Goal: Task Accomplishment & Management: Use online tool/utility

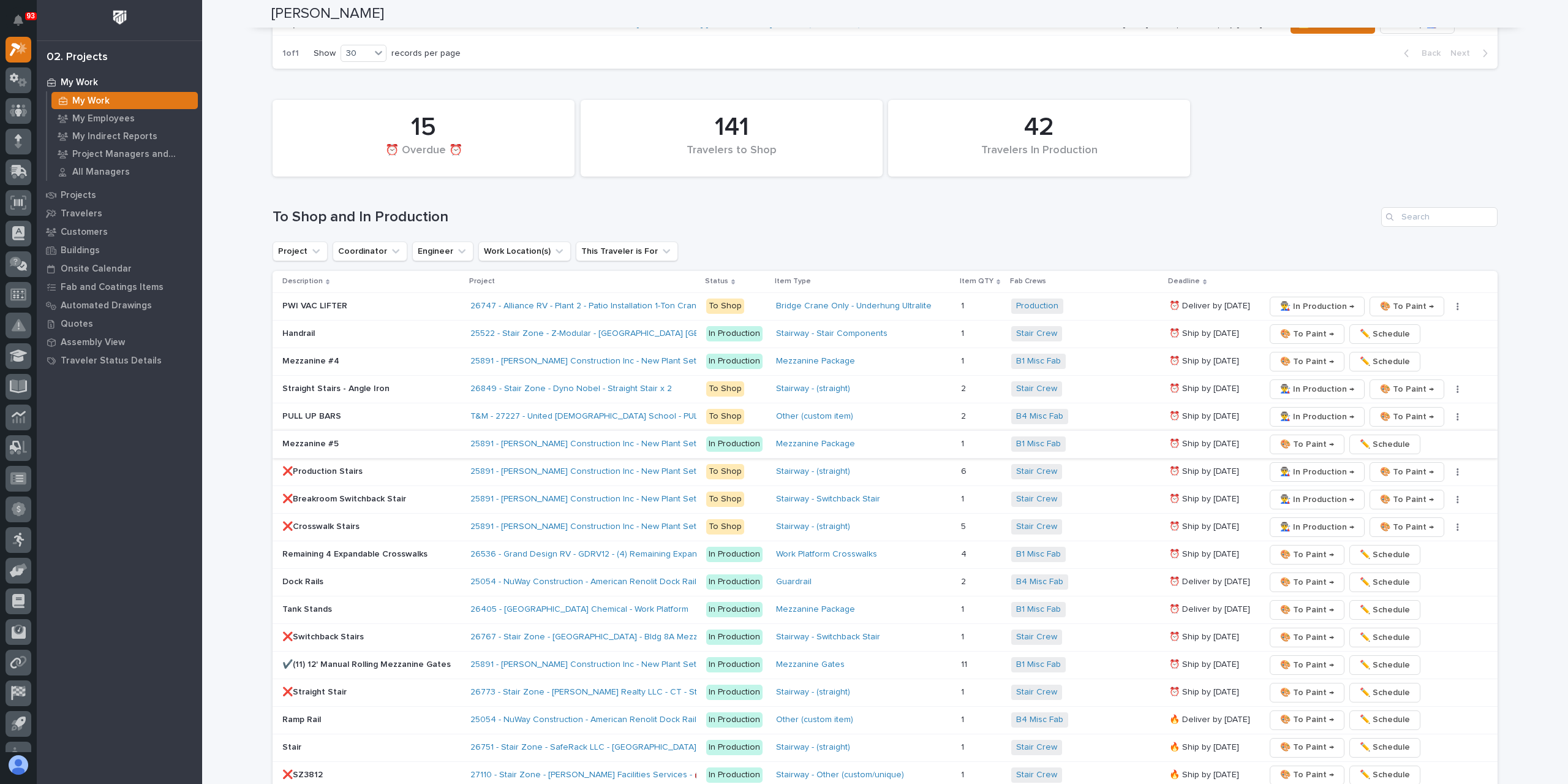
scroll to position [1654, 0]
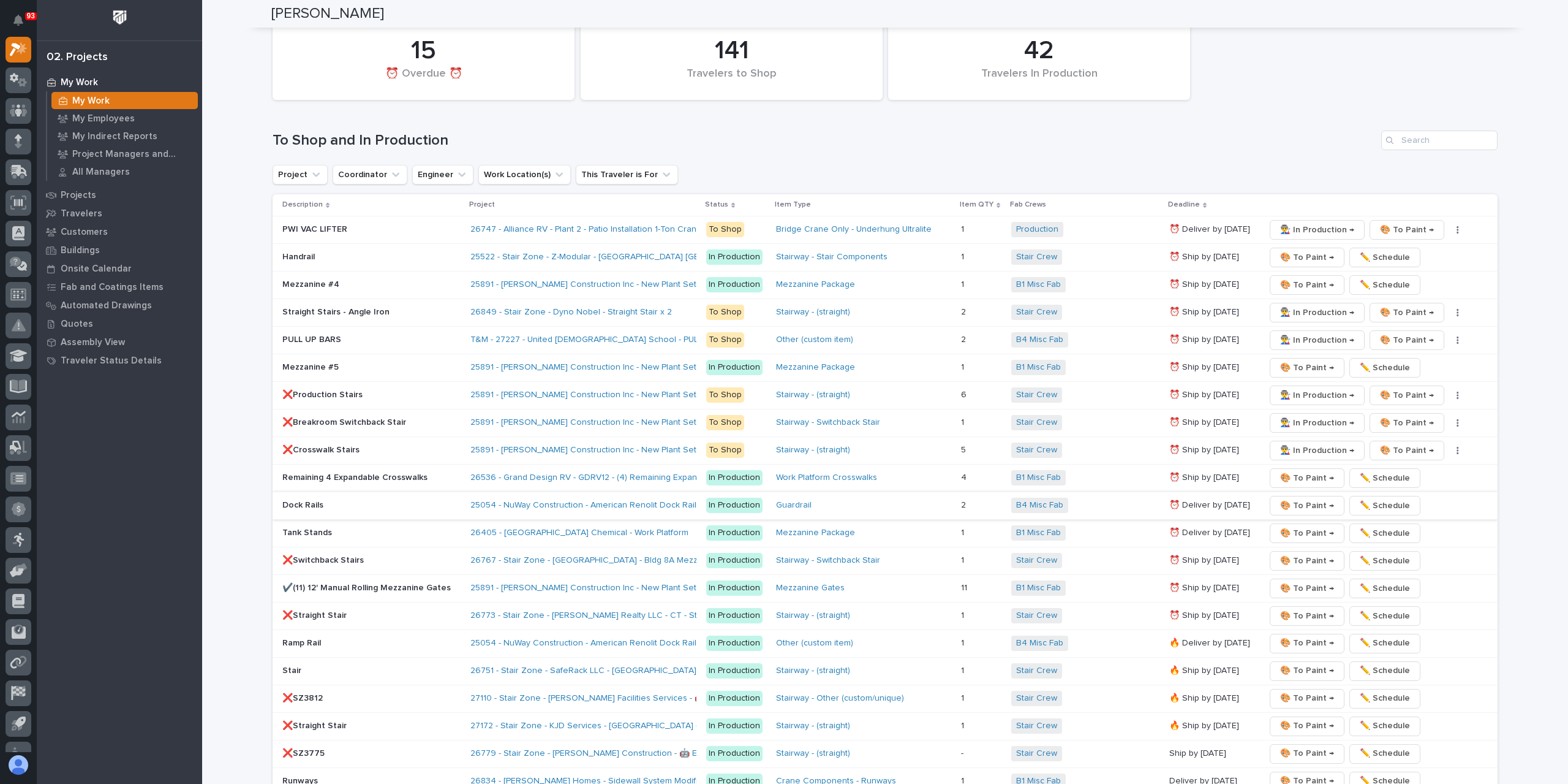
click at [1291, 498] on span "🎨 To Paint →" at bounding box center [1307, 505] width 54 height 14
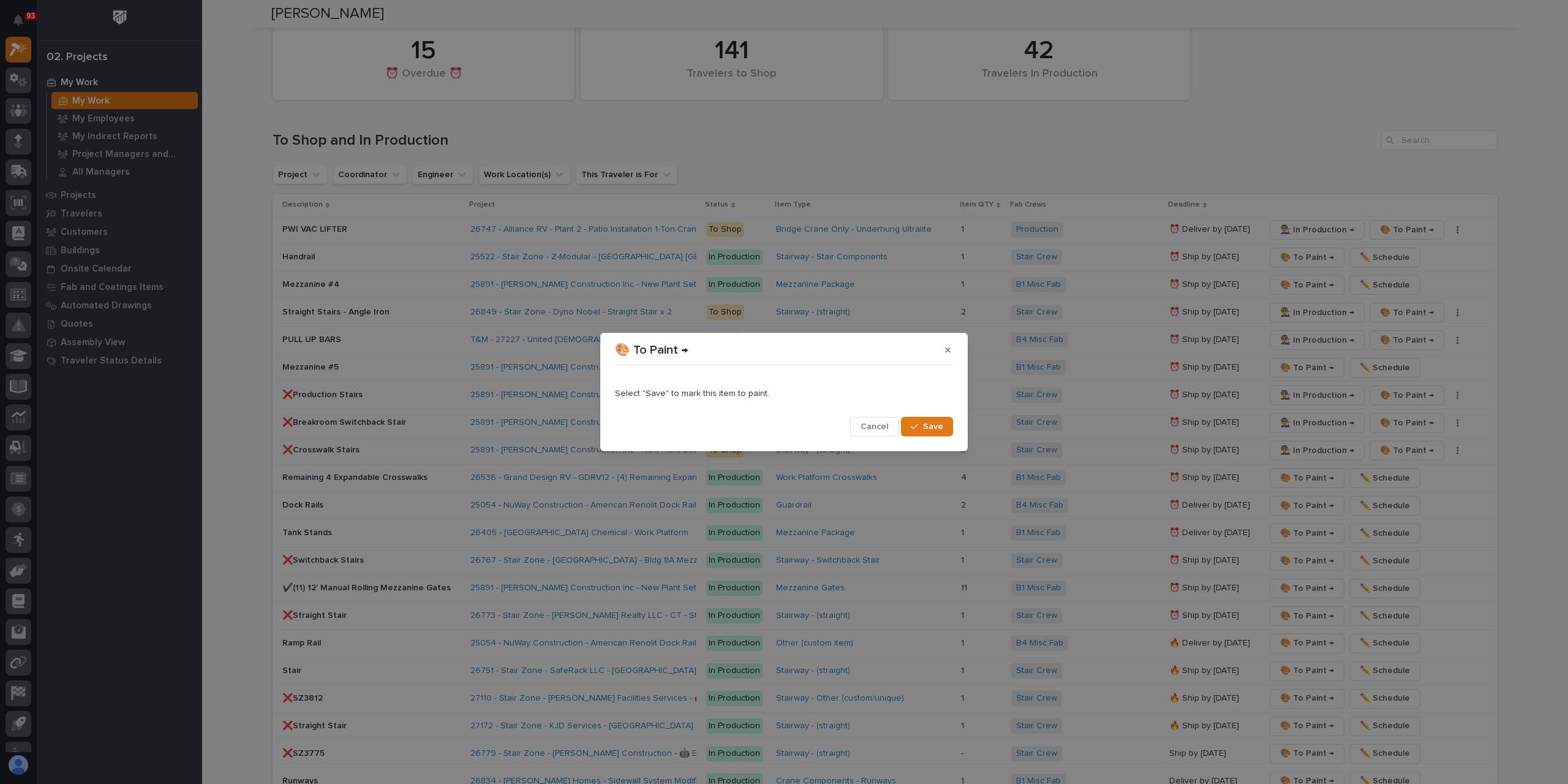
click at [940, 428] on span "Save" at bounding box center [933, 426] width 20 height 11
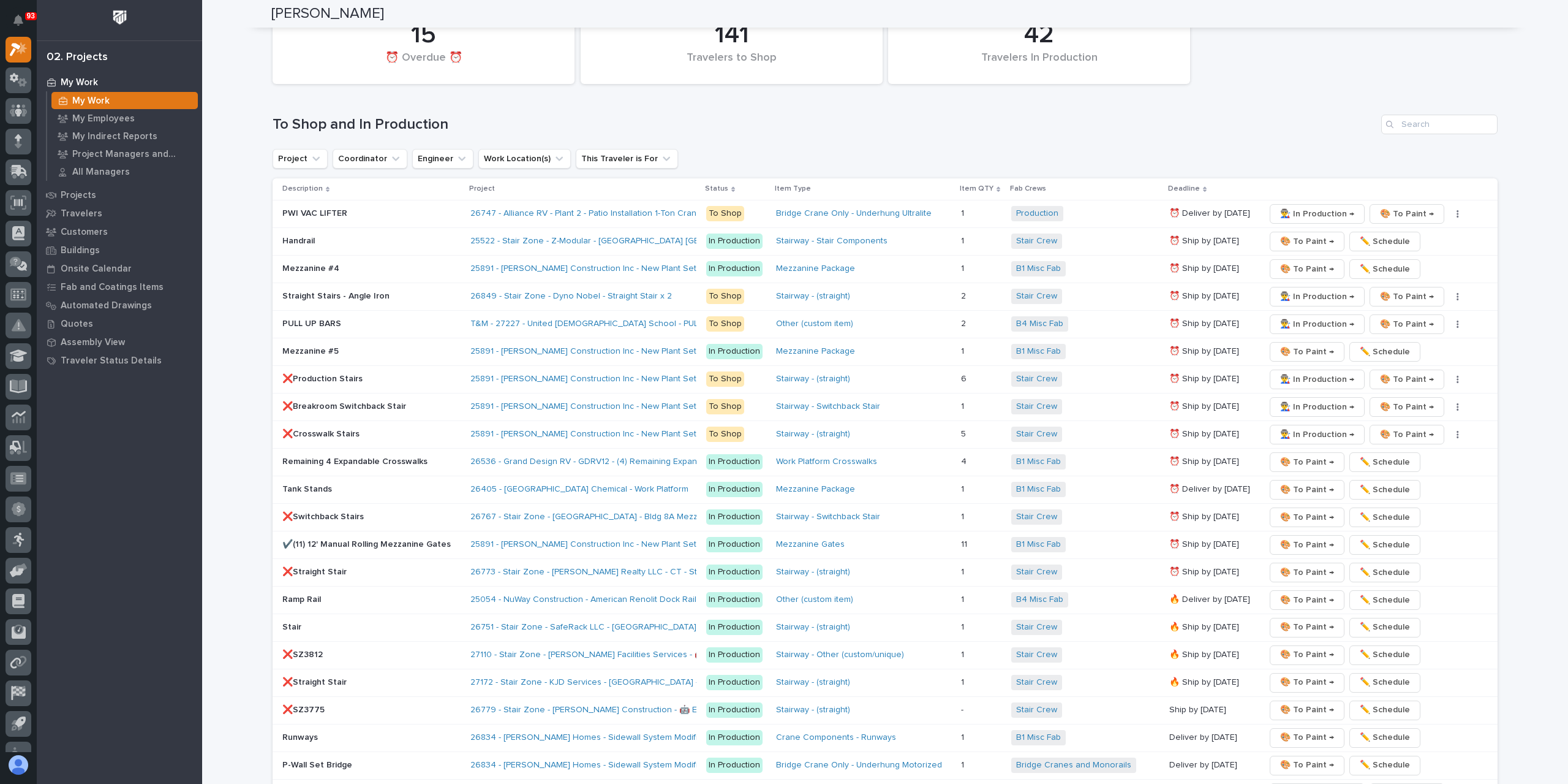
scroll to position [1854, 0]
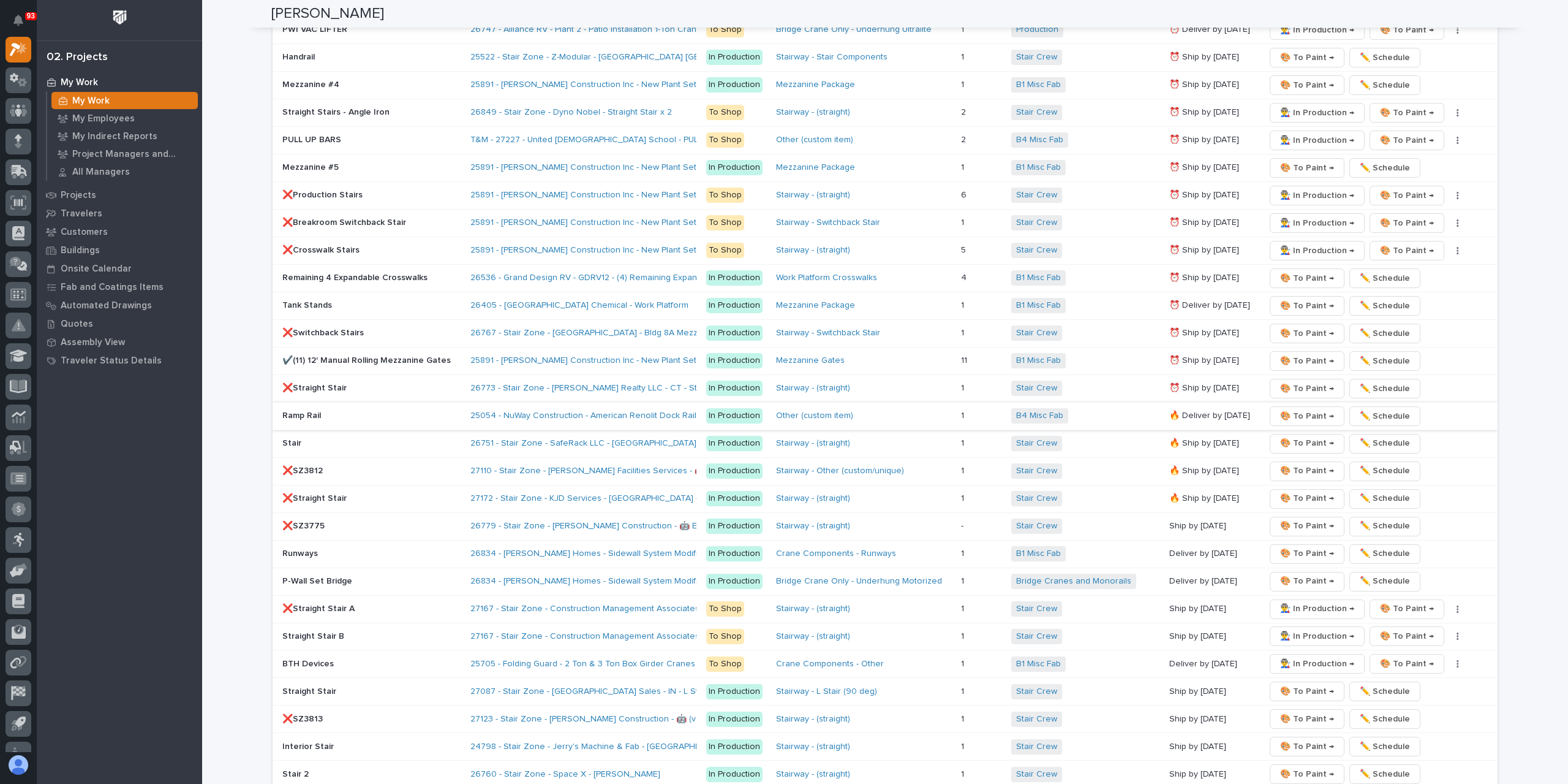
click at [1287, 408] on span "🎨 To Paint →" at bounding box center [1307, 415] width 54 height 14
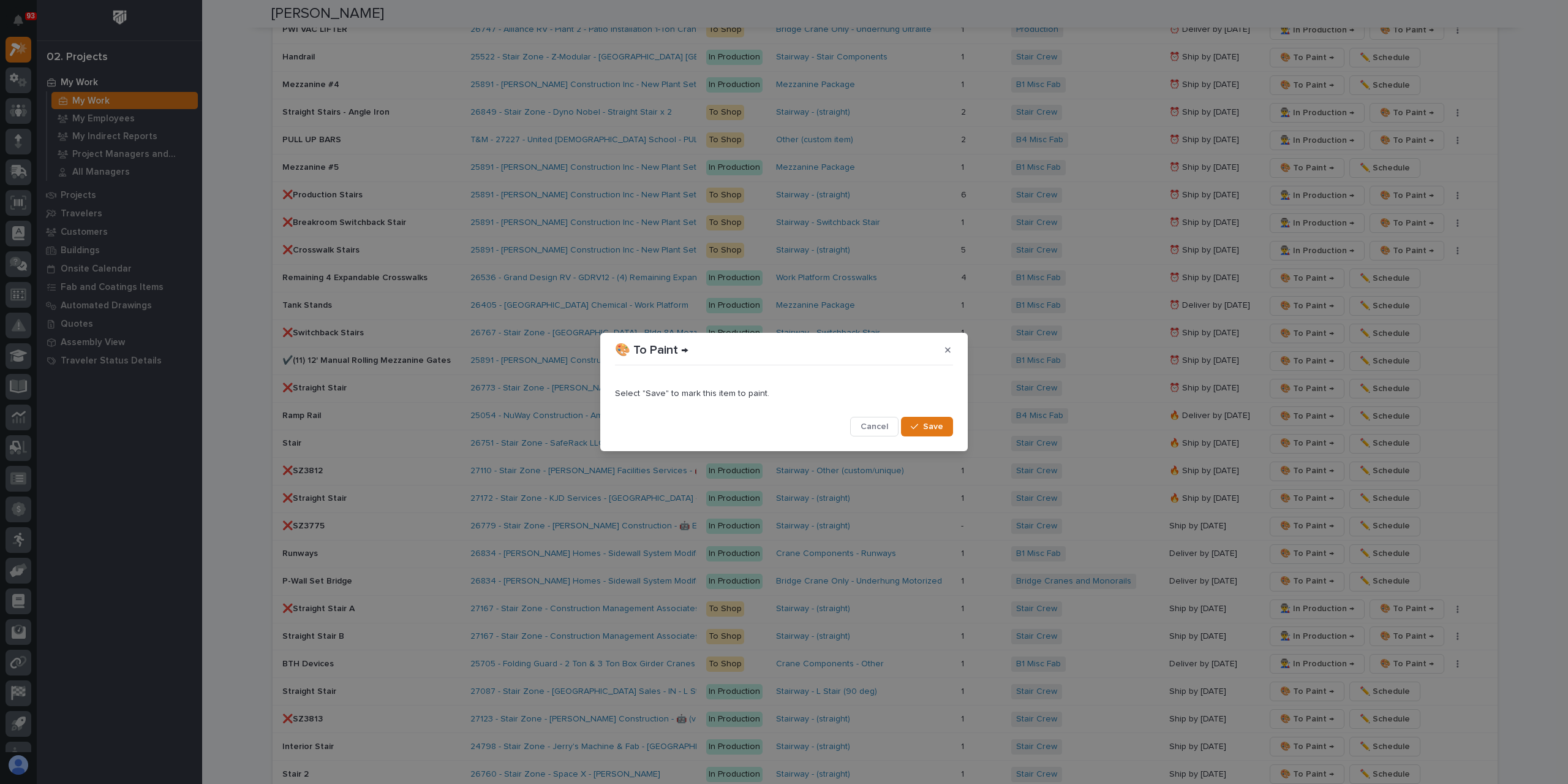
click at [932, 421] on span "Save" at bounding box center [933, 426] width 20 height 11
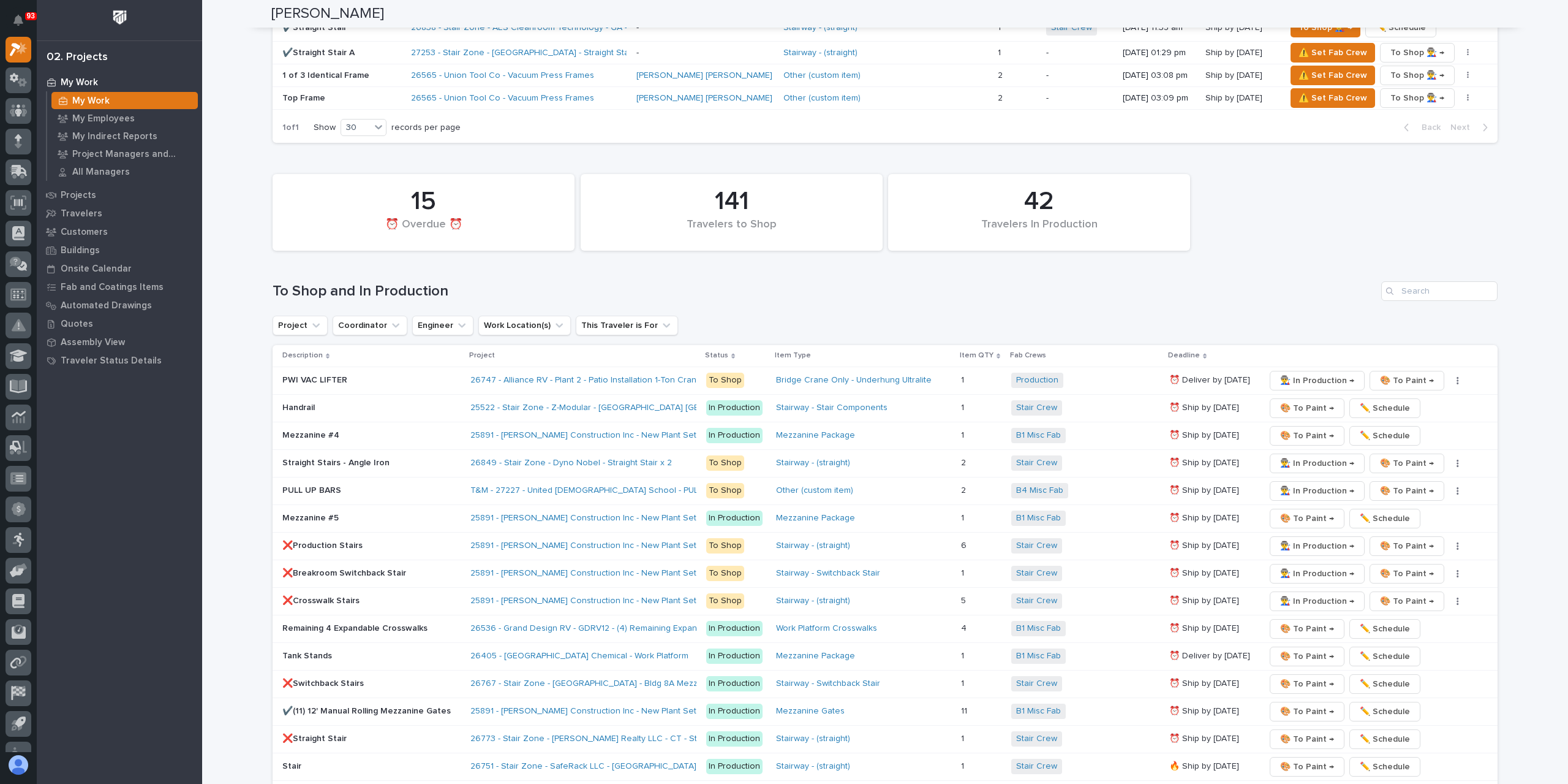
scroll to position [1503, 0]
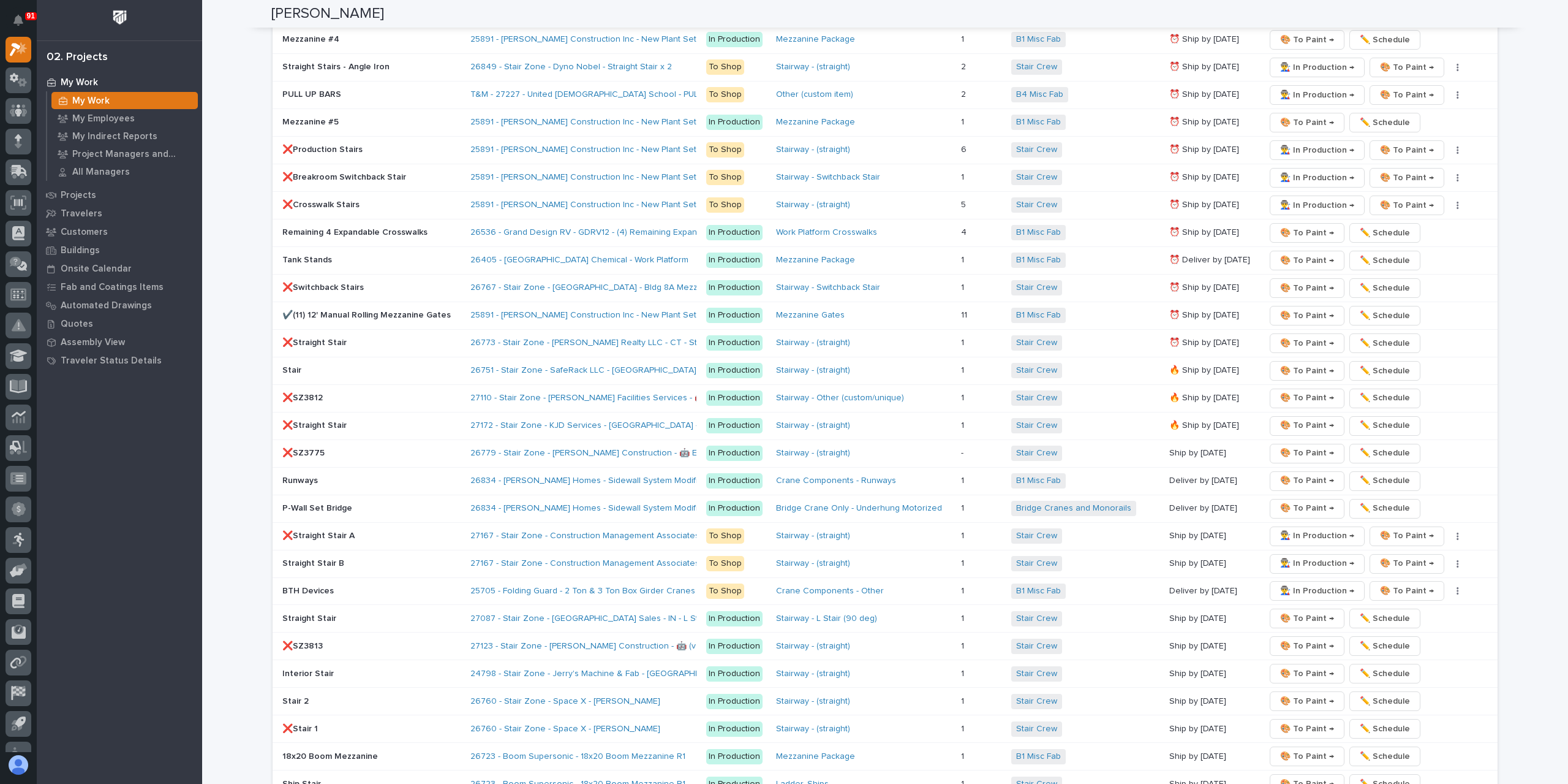
scroll to position [1960, 0]
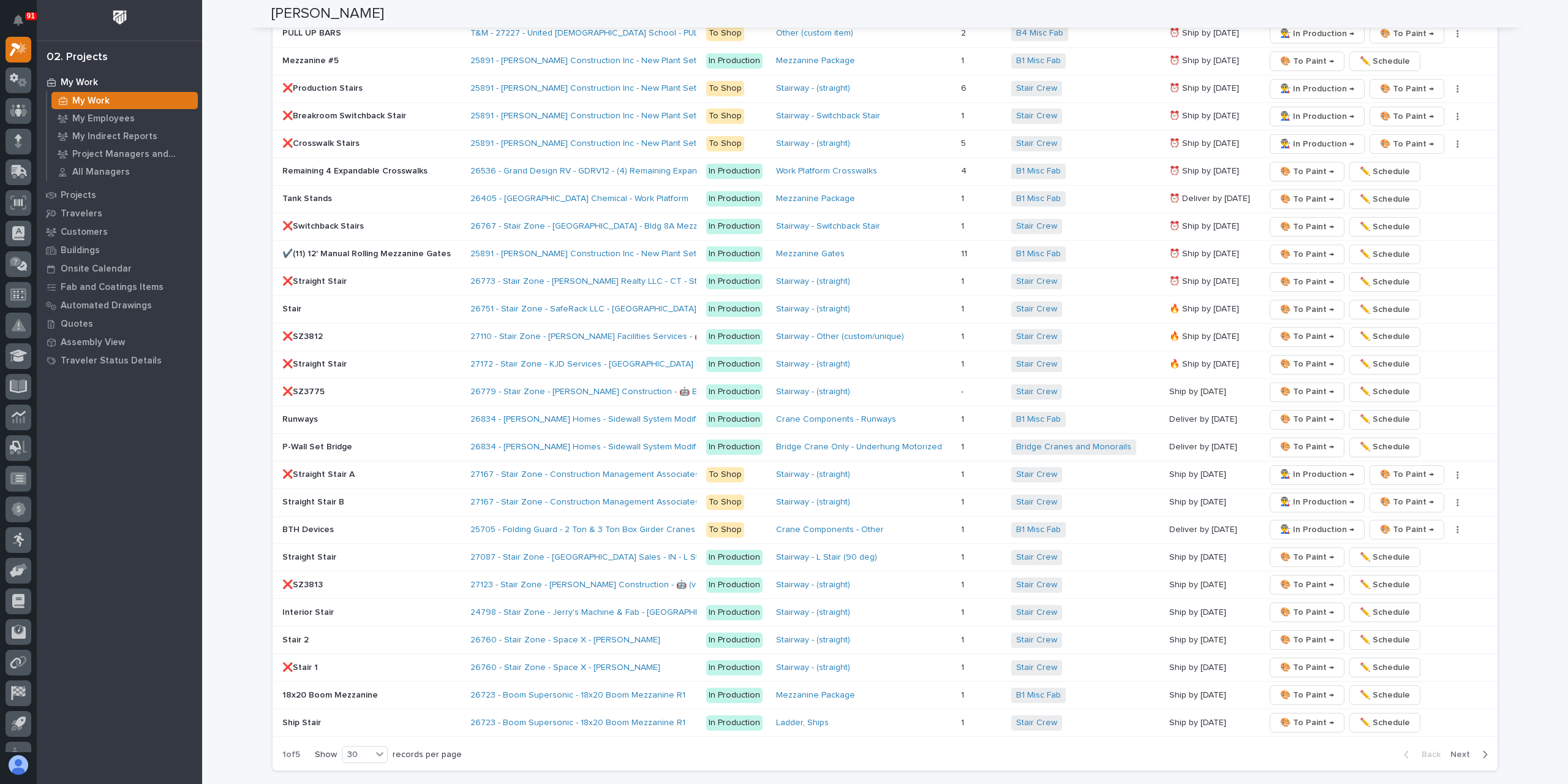
click at [1452, 749] on span "Next" at bounding box center [1463, 754] width 27 height 11
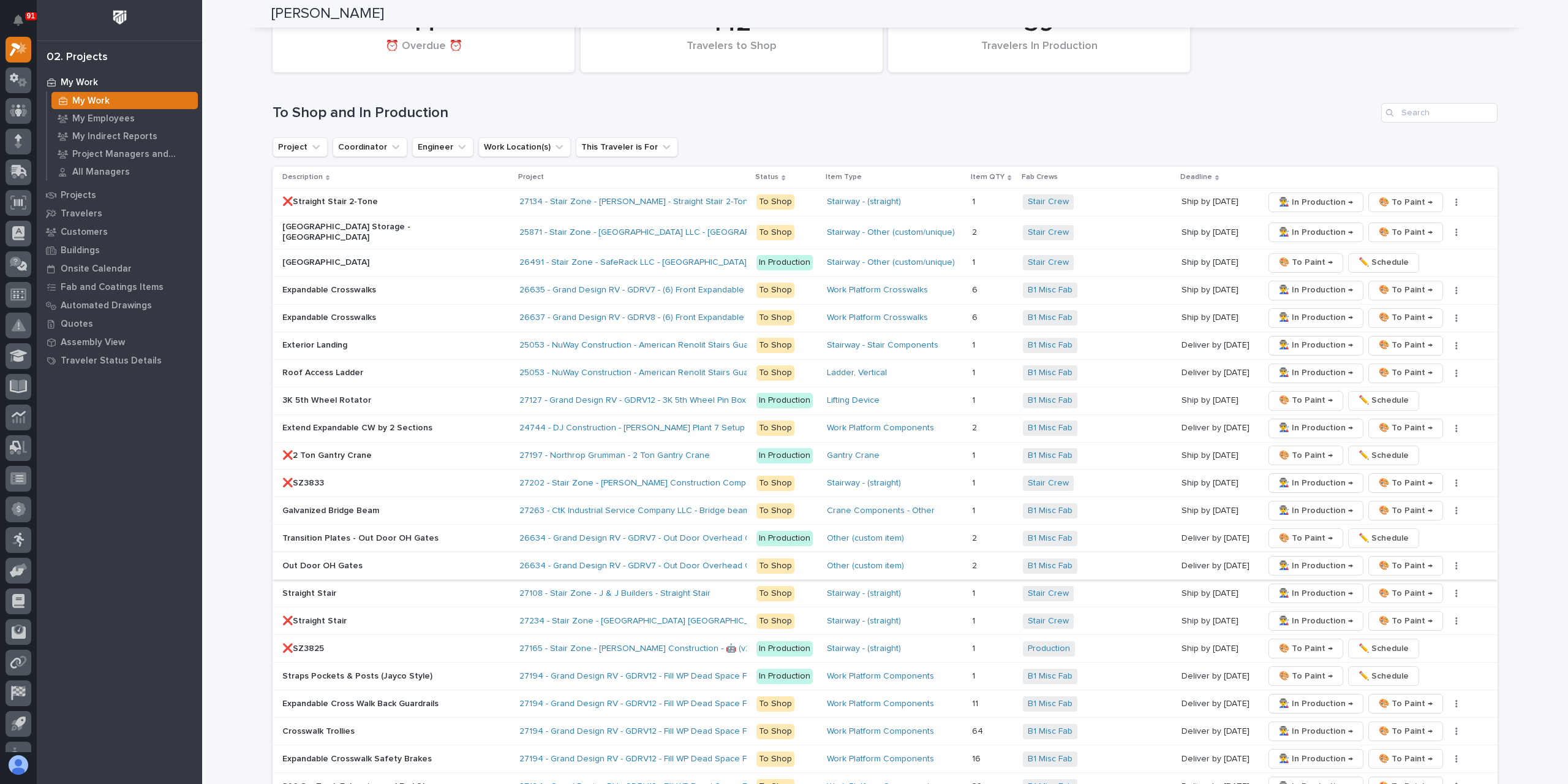
scroll to position [1654, 0]
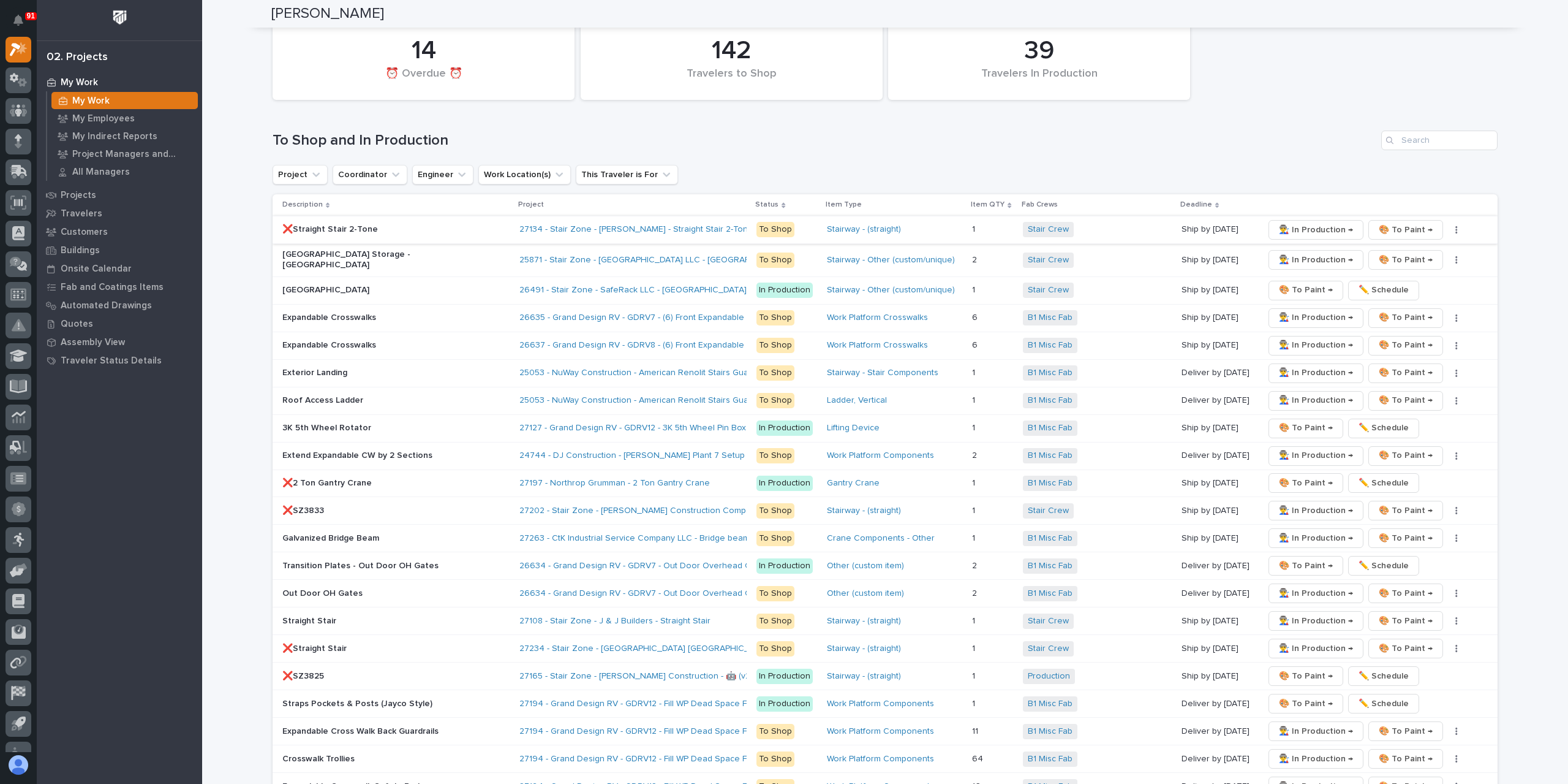
click at [1287, 223] on span "👨‍🏭 In Production →" at bounding box center [1316, 230] width 74 height 14
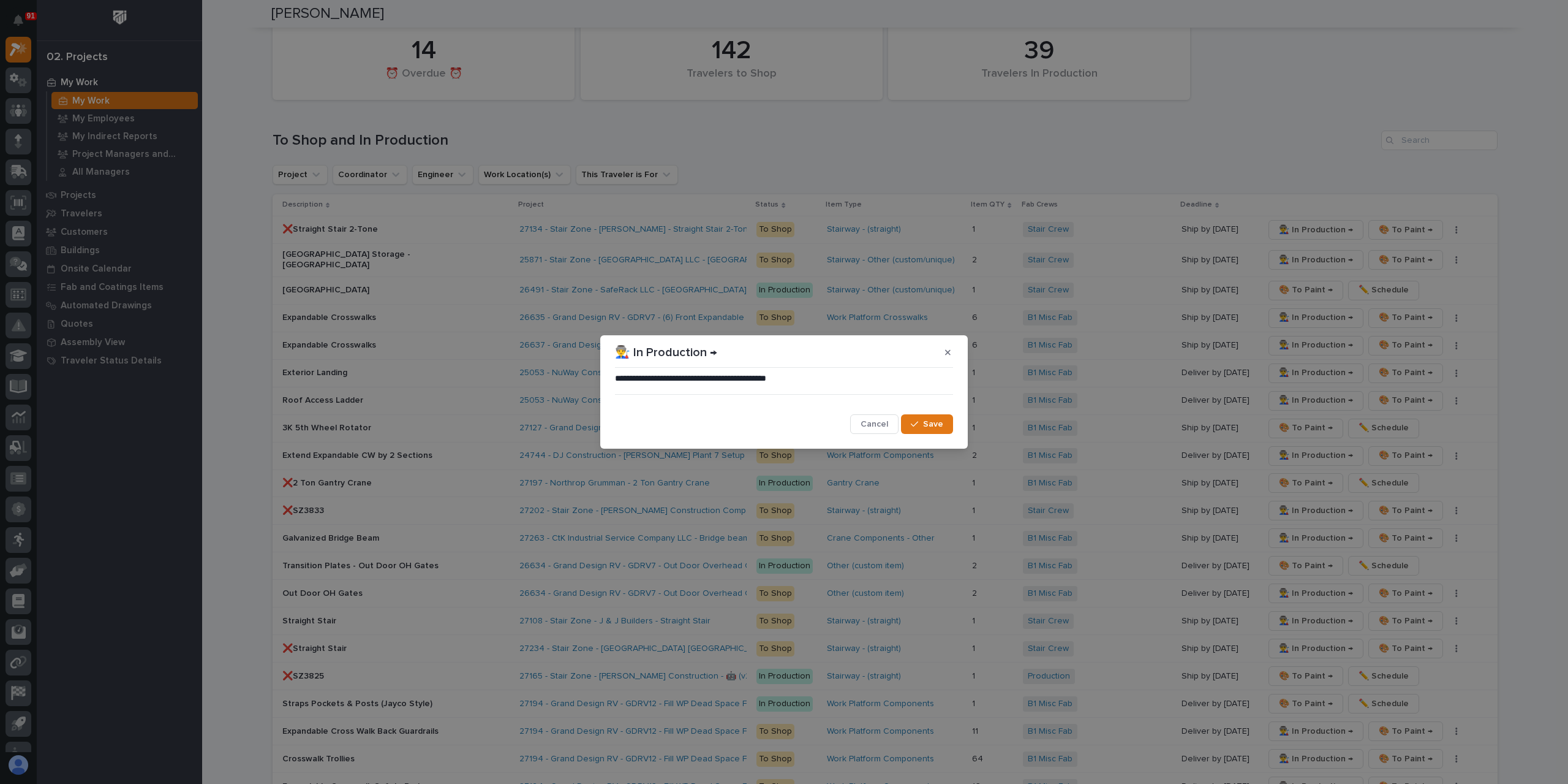
click at [915, 424] on icon "button" at bounding box center [914, 424] width 8 height 8
